Goal: Check status: Check status

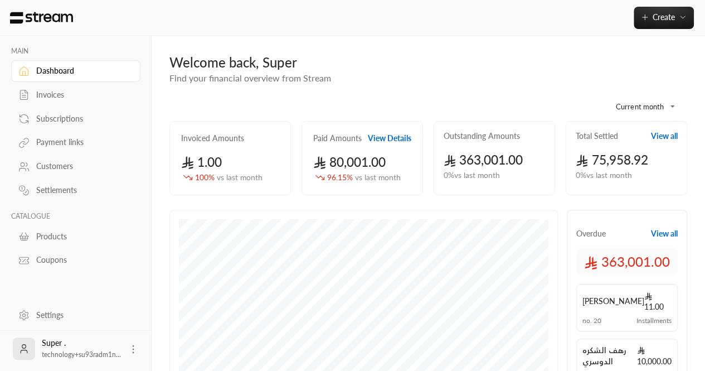
click at [49, 166] on div "Customers" at bounding box center [81, 165] width 90 height 11
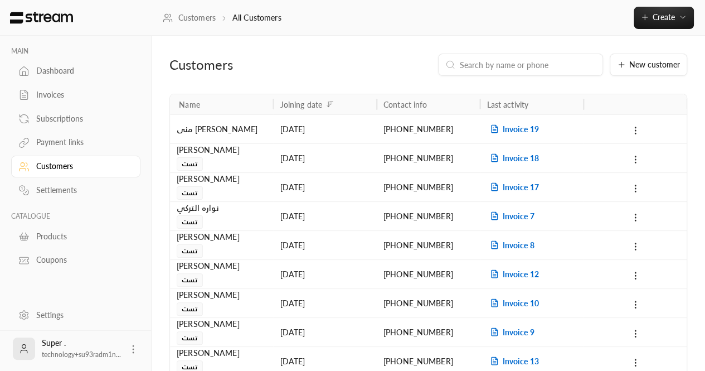
click at [504, 71] on div at bounding box center [520, 64] width 165 height 22
click at [491, 61] on input at bounding box center [528, 65] width 136 height 12
paste input "966534347099"
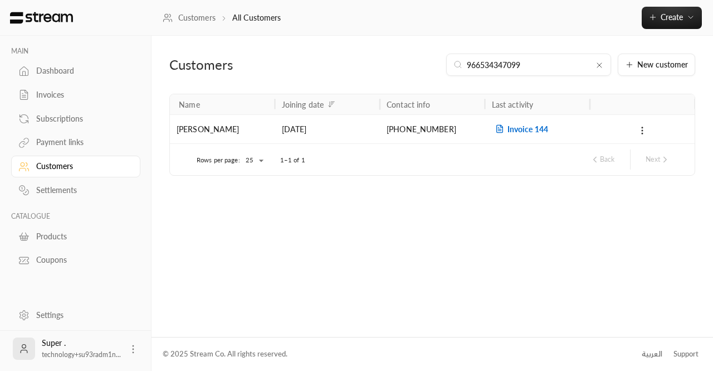
type input "966534347099"
click at [507, 130] on span "Invoice 144" at bounding box center [520, 128] width 56 height 9
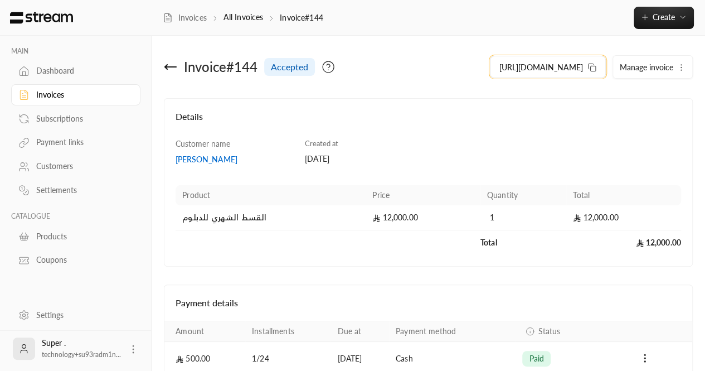
click at [592, 65] on icon at bounding box center [591, 67] width 9 height 9
drag, startPoint x: 518, startPoint y: 65, endPoint x: 145, endPoint y: 114, distance: 375.9
click at [41, 95] on div "Invoices" at bounding box center [81, 94] width 90 height 11
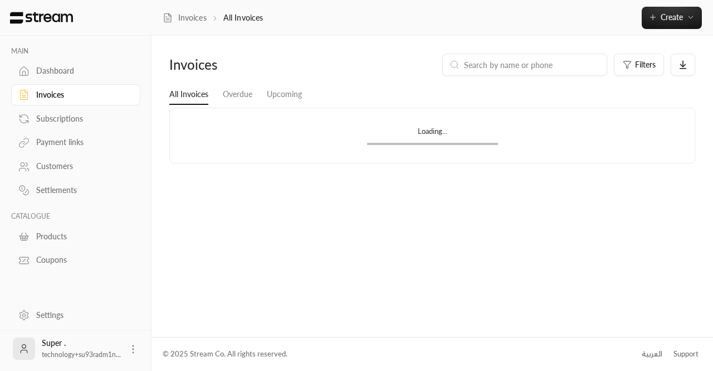
click at [503, 64] on input at bounding box center [532, 65] width 136 height 12
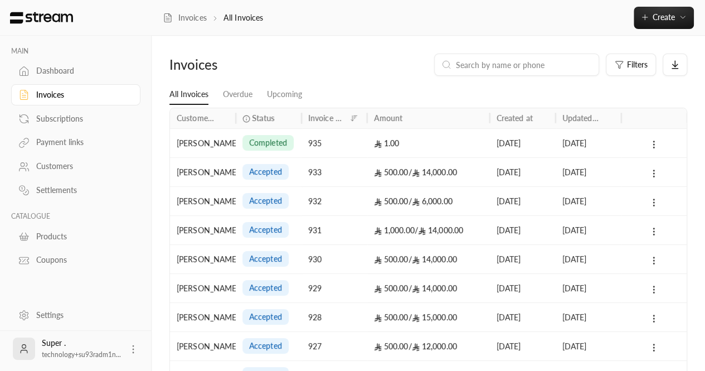
paste input "966502965517"
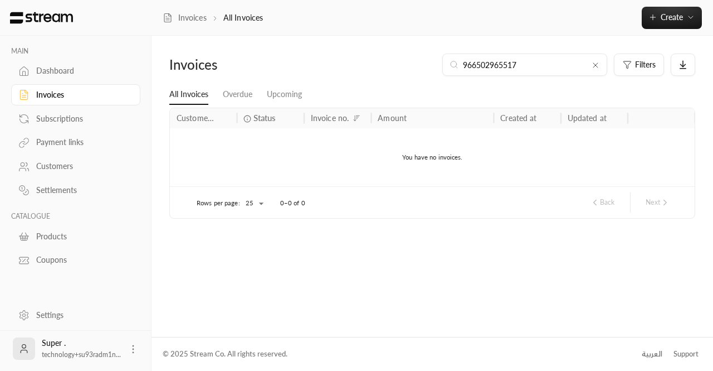
type input "966502965517"
click at [593, 66] on icon at bounding box center [595, 65] width 9 height 9
click at [565, 66] on input at bounding box center [532, 65] width 136 height 12
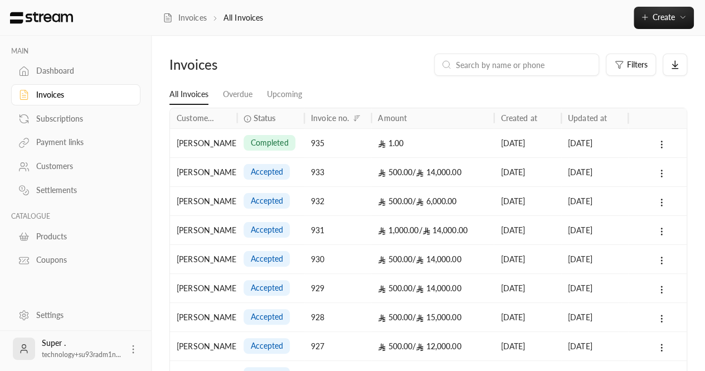
paste input "966557484392"
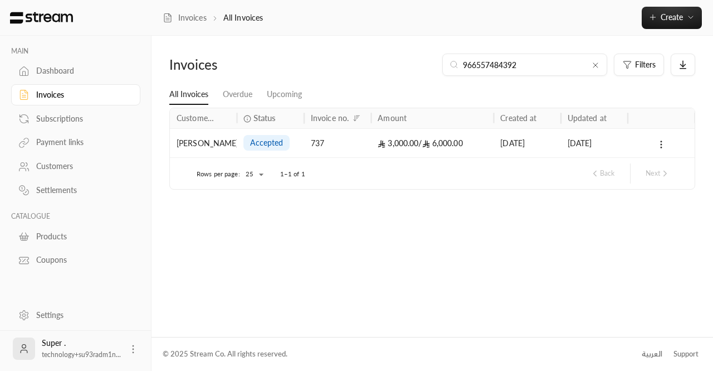
type input "966557484392"
click at [47, 96] on div "Invoices" at bounding box center [81, 94] width 90 height 11
click at [45, 92] on div "Invoices" at bounding box center [81, 94] width 90 height 11
click at [64, 168] on div "Customers" at bounding box center [81, 165] width 90 height 11
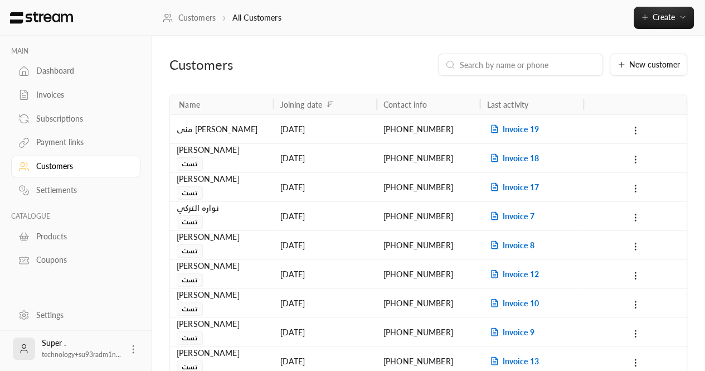
click at [478, 66] on input at bounding box center [528, 65] width 136 height 12
paste input "[PHONE_NUMBER]"
type input "[PHONE_NUMBER]"
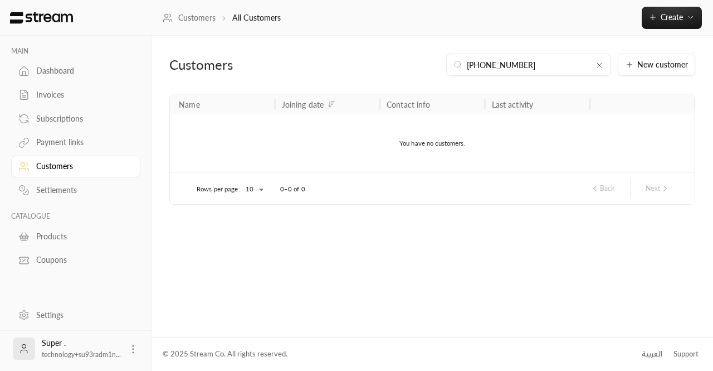
click at [598, 66] on icon at bounding box center [599, 65] width 9 height 9
click at [514, 72] on div at bounding box center [520, 64] width 165 height 22
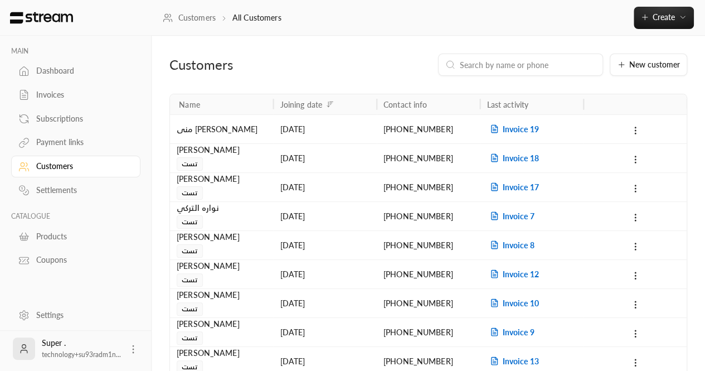
click at [503, 65] on input at bounding box center [528, 65] width 136 height 12
paste input "[PHONE_NUMBER]"
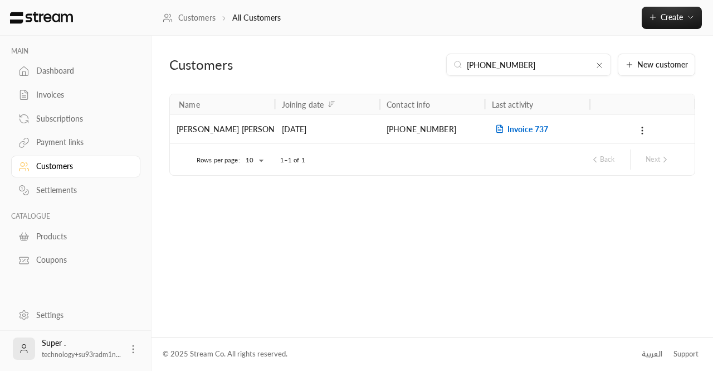
type input "[PHONE_NUMBER]"
click at [528, 125] on span "Invoice 737" at bounding box center [520, 128] width 56 height 9
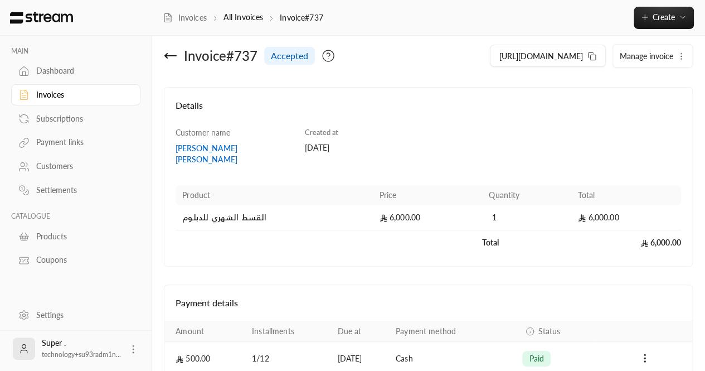
scroll to position [1, 0]
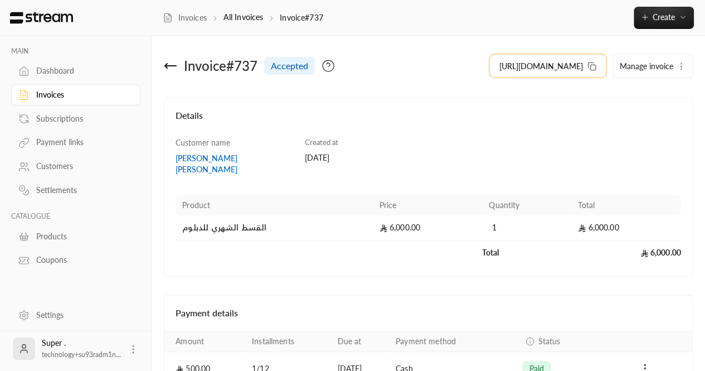
click at [589, 67] on icon at bounding box center [591, 66] width 9 height 9
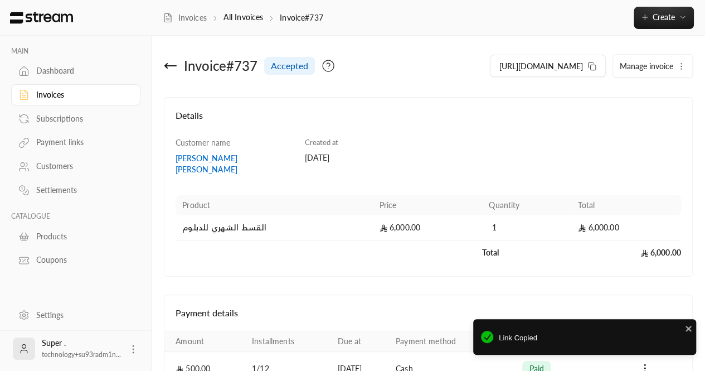
click at [62, 154] on div "Customers" at bounding box center [75, 165] width 129 height 24
click at [63, 159] on link "Customers" at bounding box center [75, 166] width 129 height 22
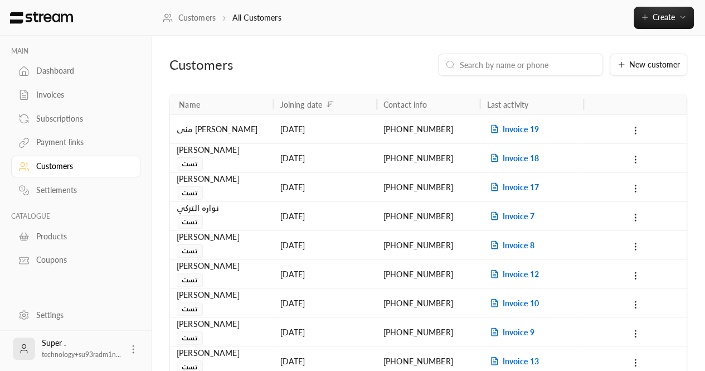
click at [489, 66] on input at bounding box center [528, 65] width 136 height 12
paste input "0537850901"
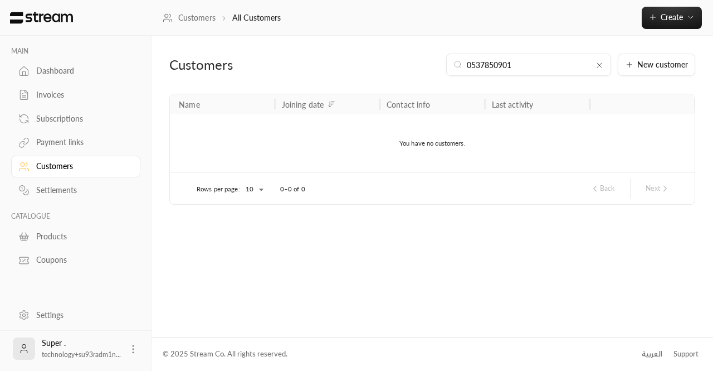
type input "0537850901"
click at [596, 69] on div "0537850901" at bounding box center [528, 64] width 165 height 22
click at [542, 69] on input "0537850901" at bounding box center [529, 65] width 124 height 12
click at [602, 69] on icon at bounding box center [599, 65] width 9 height 9
click at [566, 69] on input at bounding box center [536, 65] width 136 height 12
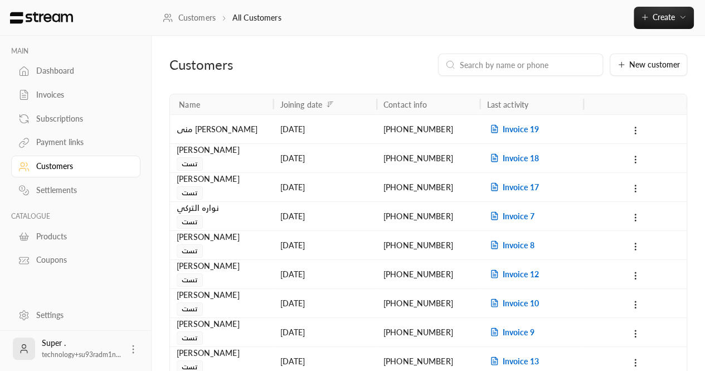
paste input "[PHONE_NUMBER]"
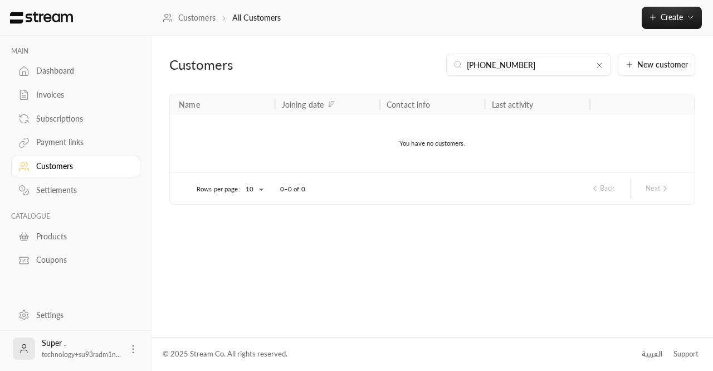
type input "[PHONE_NUMBER]"
click at [89, 169] on div "Customers" at bounding box center [81, 165] width 90 height 11
click at [604, 67] on icon at bounding box center [599, 65] width 9 height 9
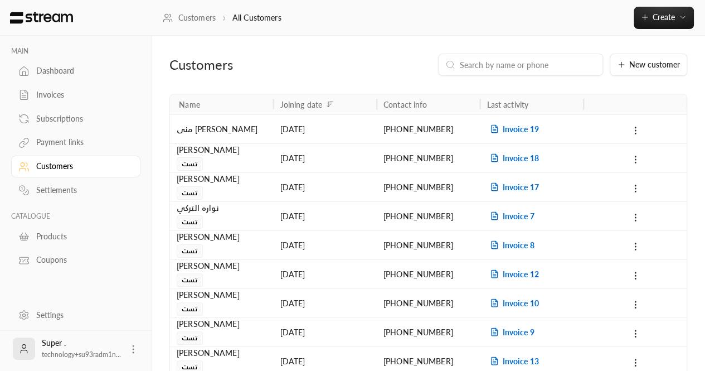
click at [556, 66] on input at bounding box center [528, 65] width 136 height 12
paste input "0537850901"
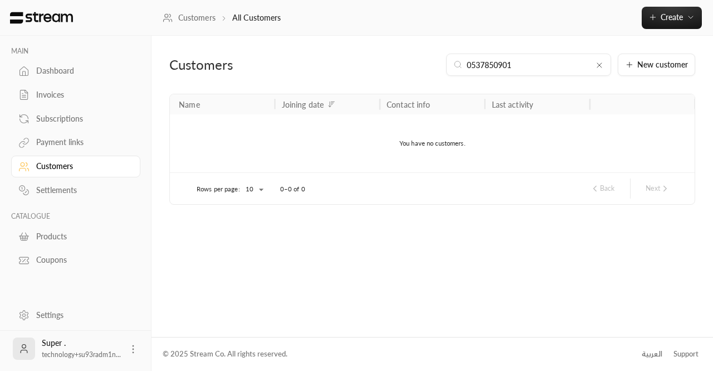
click at [474, 65] on input "0537850901" at bounding box center [529, 65] width 124 height 12
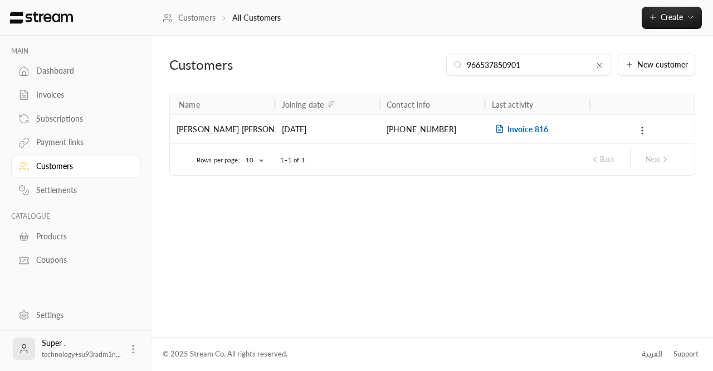
type input "966537850901"
click at [511, 126] on span "Invoice 816" at bounding box center [520, 128] width 56 height 9
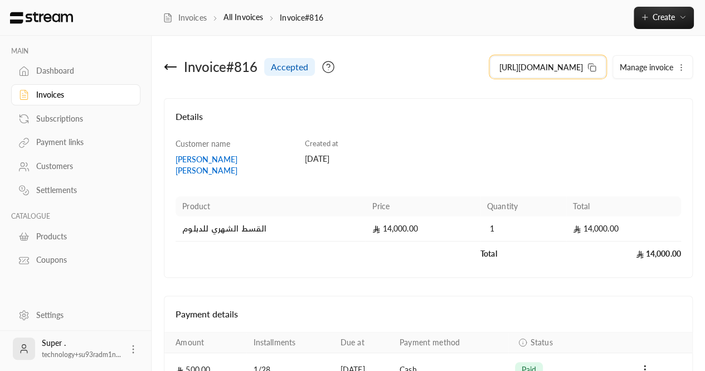
click at [592, 67] on icon at bounding box center [591, 67] width 9 height 9
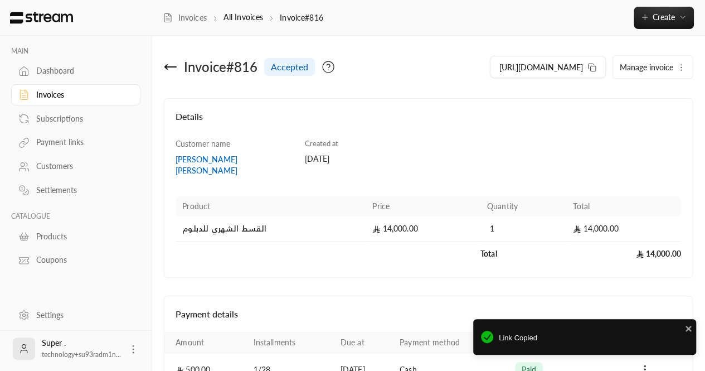
click at [38, 167] on div "Customers" at bounding box center [81, 165] width 90 height 11
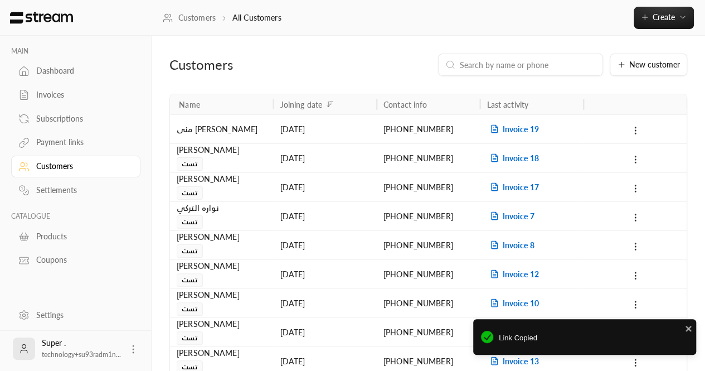
click at [489, 64] on input at bounding box center [528, 65] width 136 height 12
paste input "966557484392"
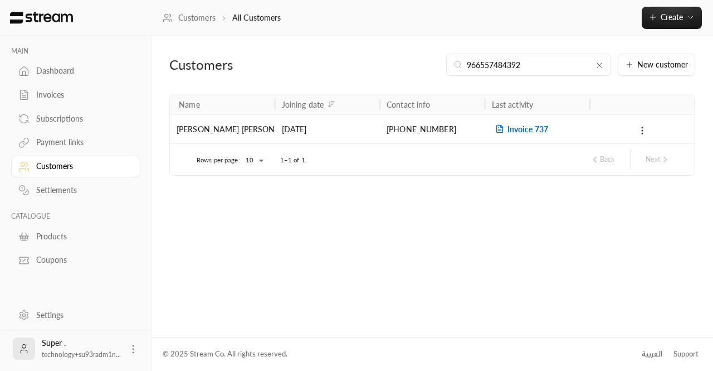
type input "966557484392"
click at [503, 125] on icon at bounding box center [499, 128] width 9 height 9
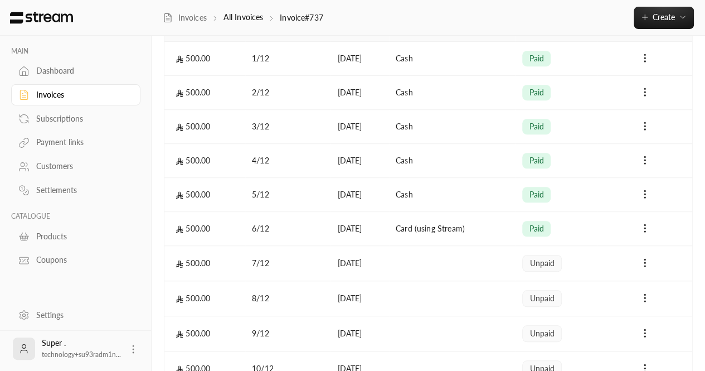
scroll to position [311, 0]
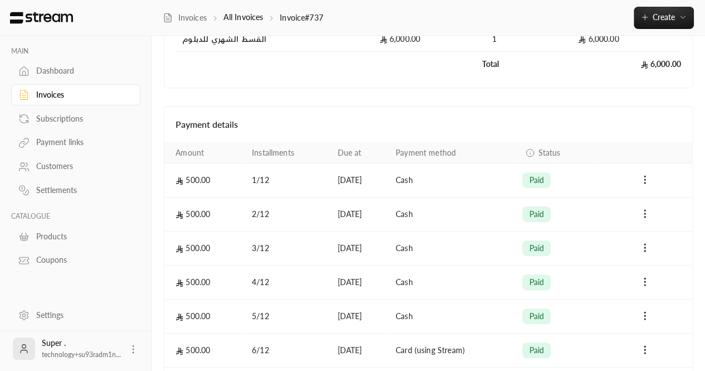
scroll to position [272, 0]
